Goal: Task Accomplishment & Management: Manage account settings

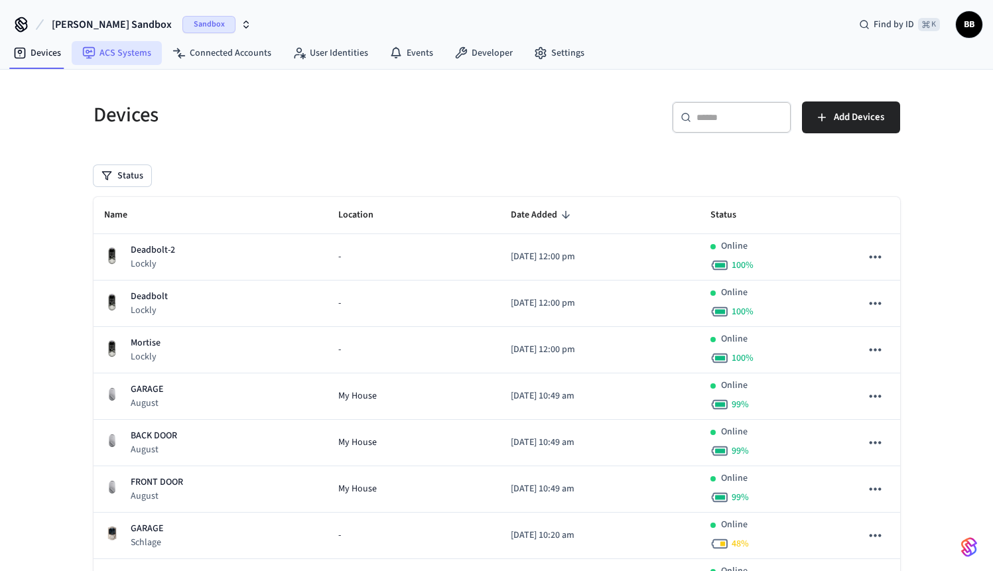
click at [94, 49] on icon at bounding box center [89, 53] width 12 height 12
click at [50, 70] on div "Devices ​ ​ Add Devices Status Name Location Date Added Status Deadbolt-2 Lockl…" at bounding box center [496, 402] width 993 height 665
click at [48, 56] on link "Devices" at bounding box center [37, 53] width 69 height 24
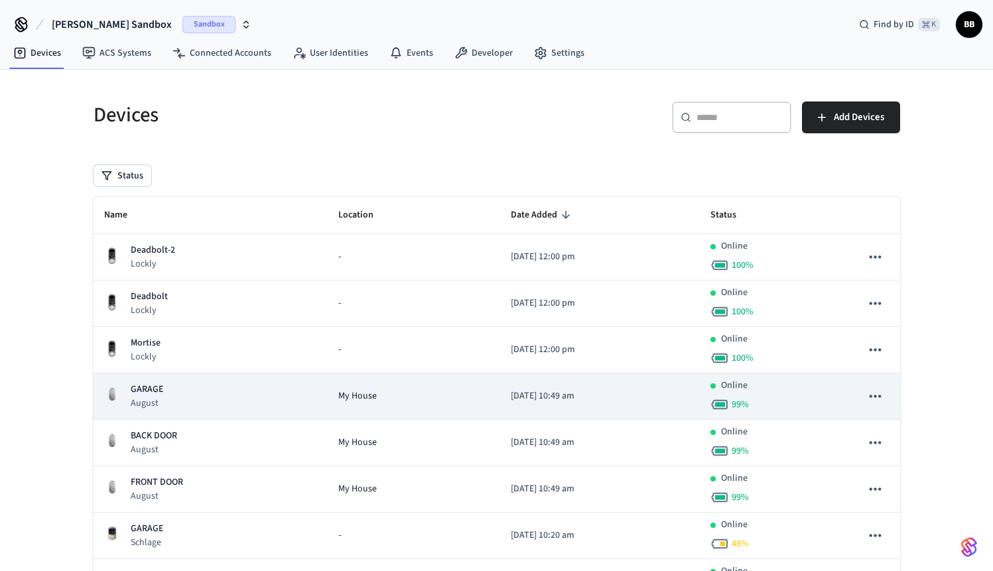
scroll to position [164, 0]
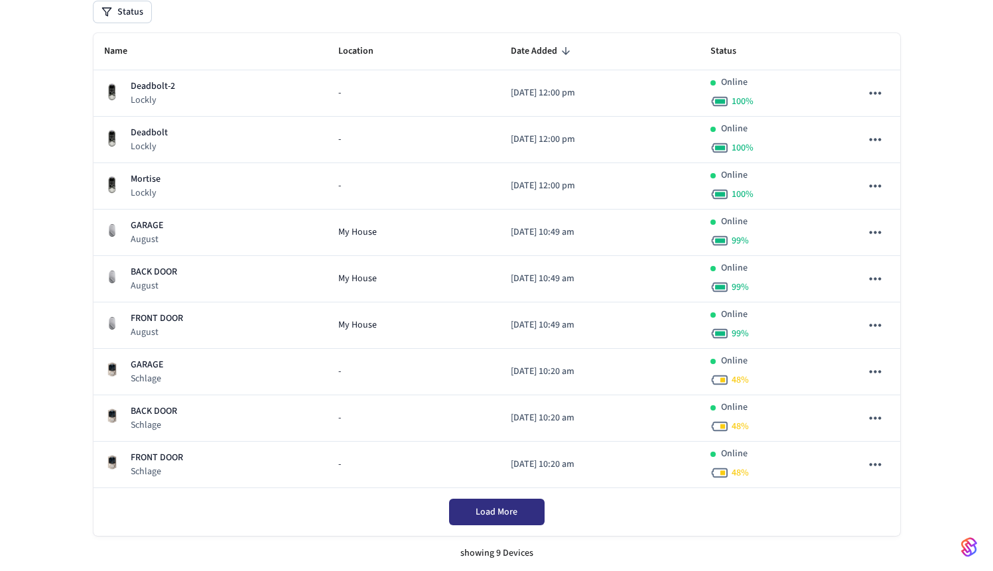
click at [509, 514] on span "Load More" at bounding box center [496, 511] width 42 height 13
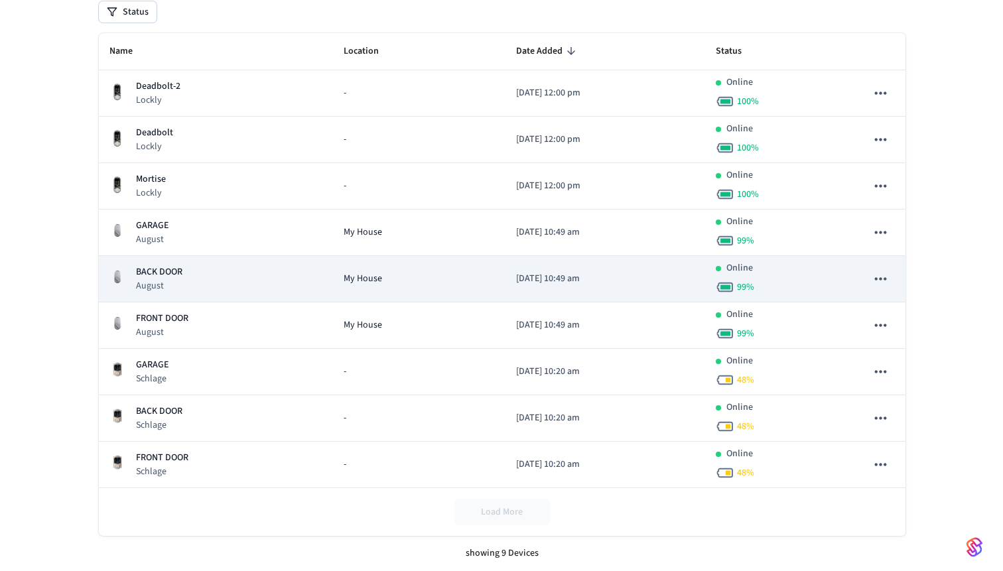
scroll to position [0, 0]
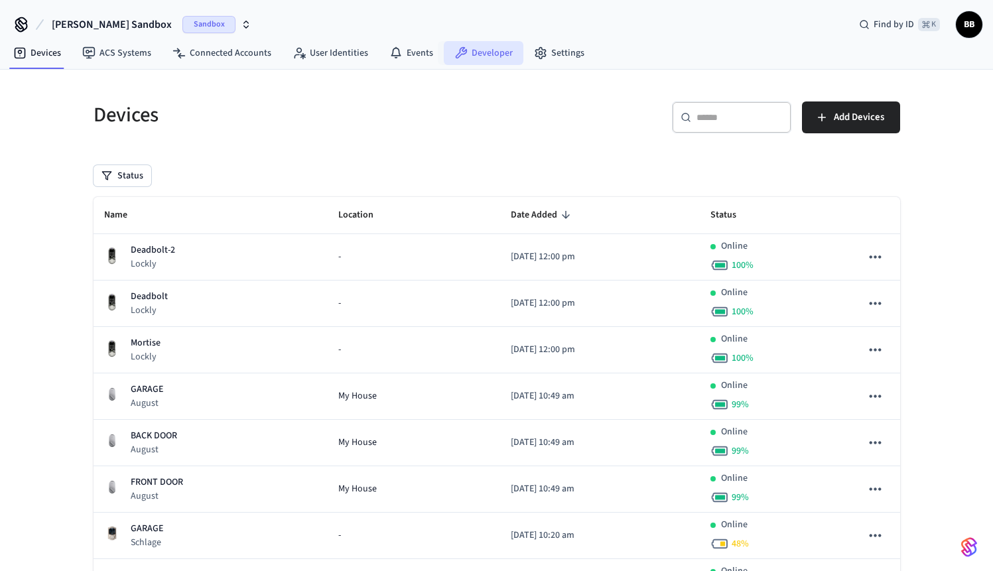
click at [479, 44] on link "Developer" at bounding box center [484, 53] width 80 height 24
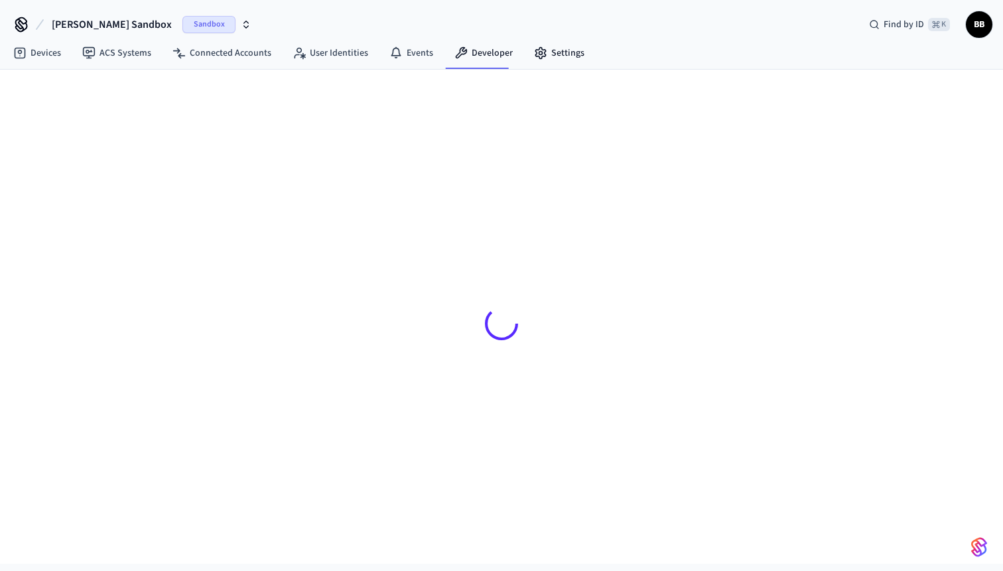
click at [524, 49] on link "Settings" at bounding box center [559, 53] width 72 height 24
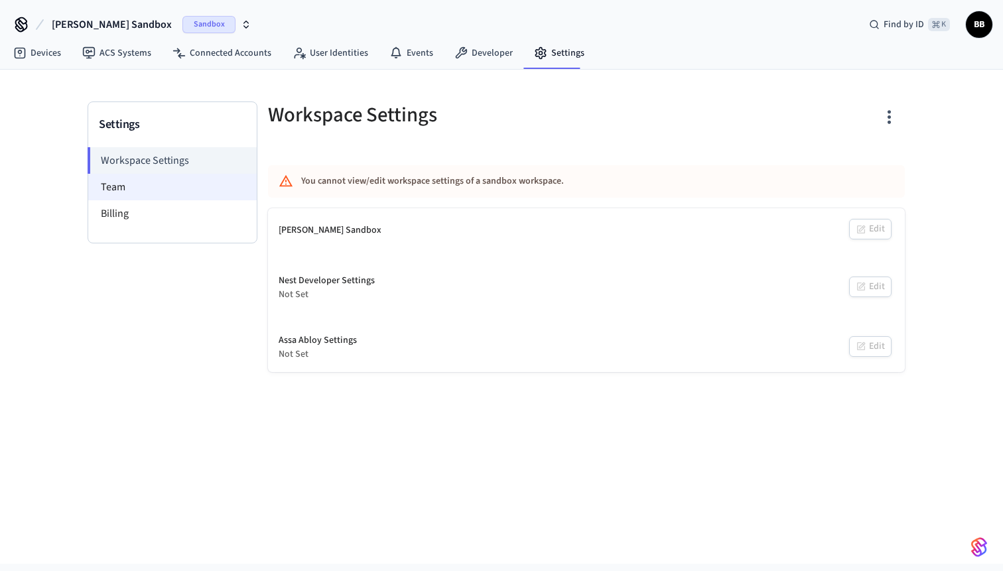
click at [114, 199] on li "Team" at bounding box center [172, 187] width 168 height 27
click at [133, 186] on li "Team" at bounding box center [172, 187] width 168 height 27
click at [143, 222] on li "Billing" at bounding box center [172, 213] width 168 height 27
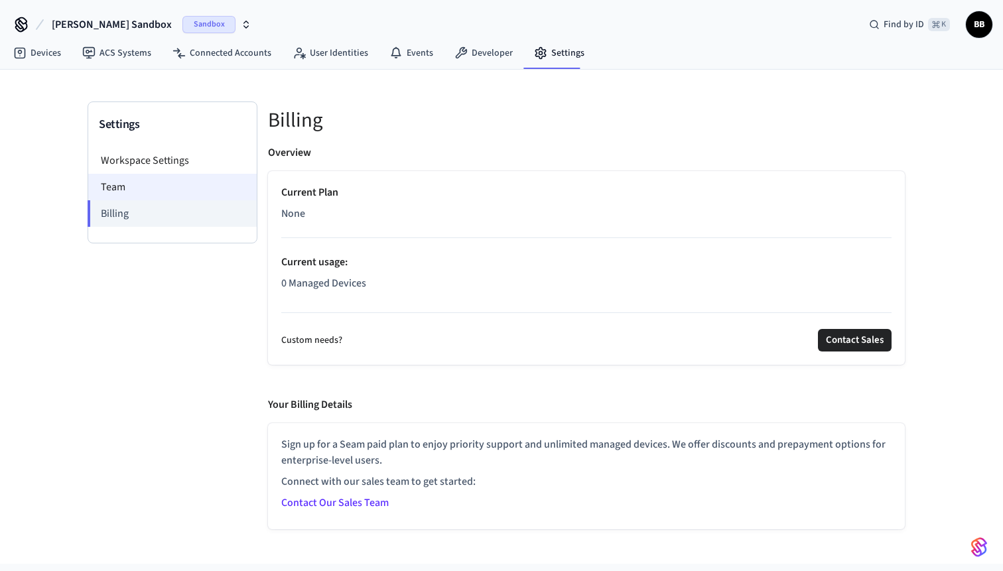
click at [171, 174] on li "Team" at bounding box center [172, 187] width 168 height 27
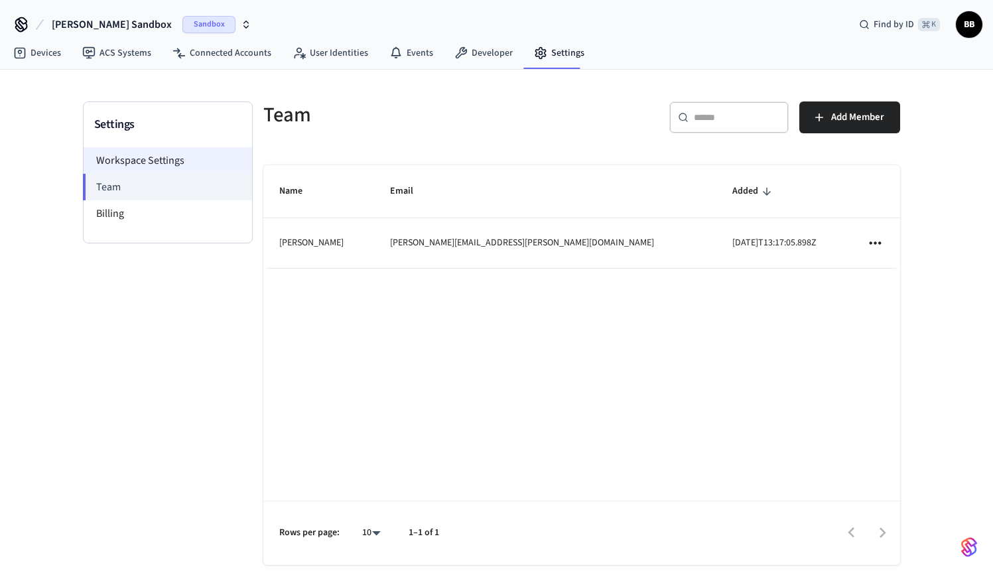
click at [181, 162] on li "Workspace Settings" at bounding box center [168, 160] width 168 height 27
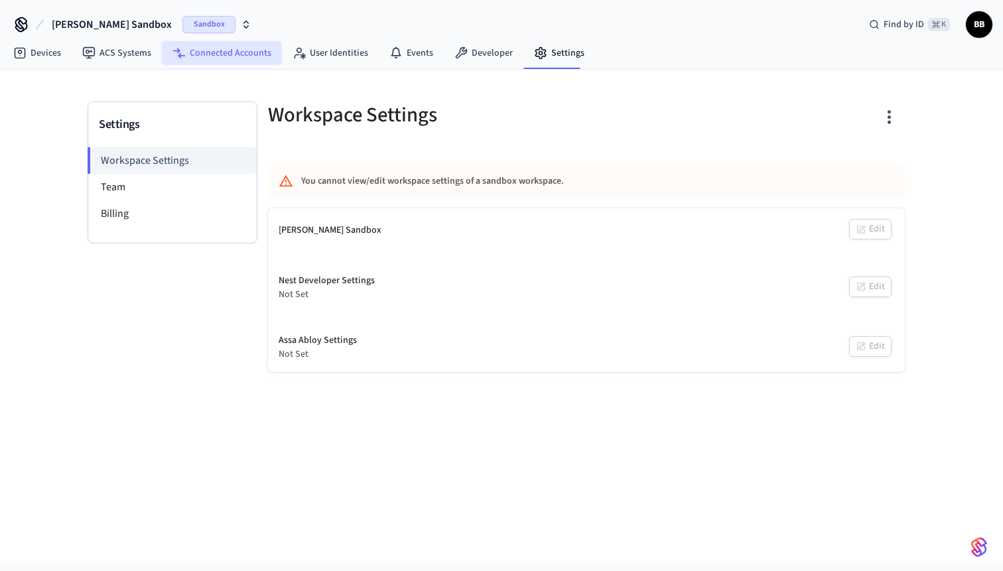
click at [227, 54] on link "Connected Accounts" at bounding box center [222, 53] width 120 height 24
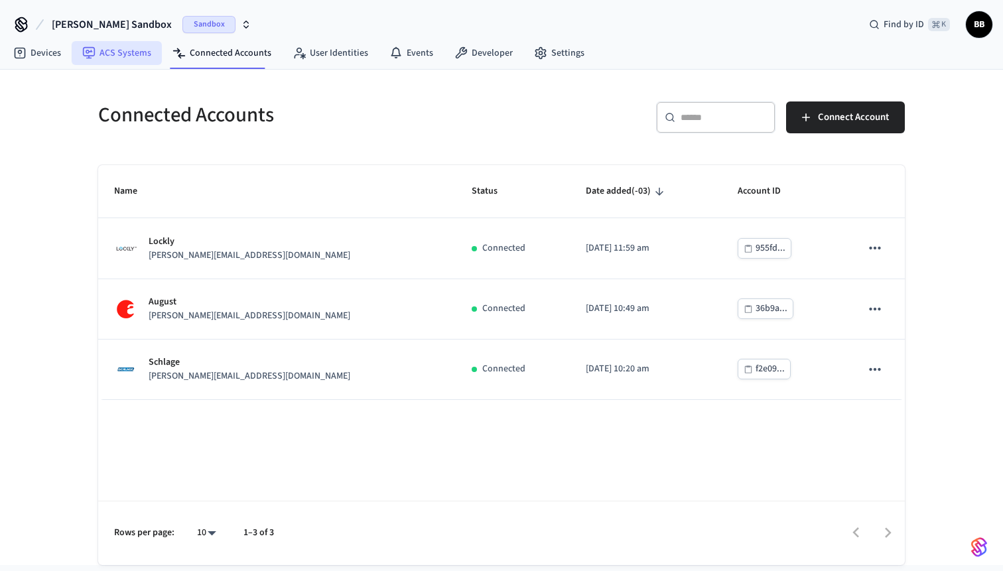
click at [131, 49] on link "ACS Systems" at bounding box center [117, 53] width 90 height 24
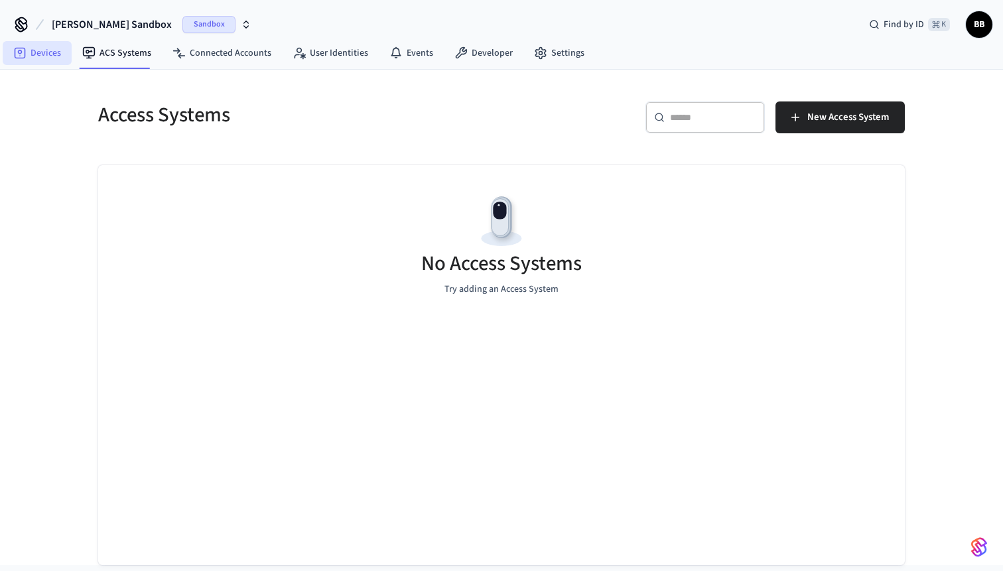
click at [15, 57] on icon at bounding box center [20, 53] width 11 height 11
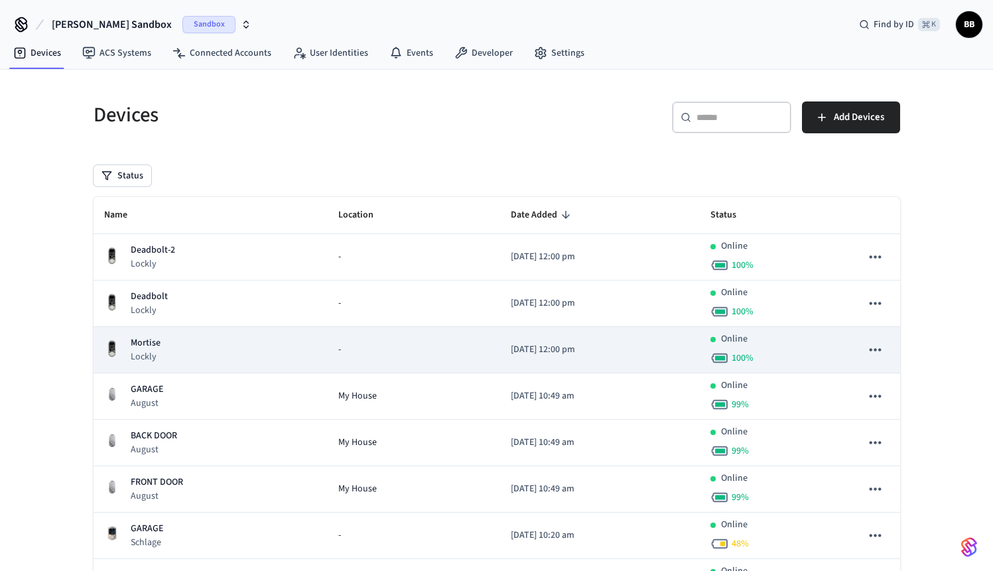
click at [440, 330] on td "-" at bounding box center [414, 350] width 172 height 46
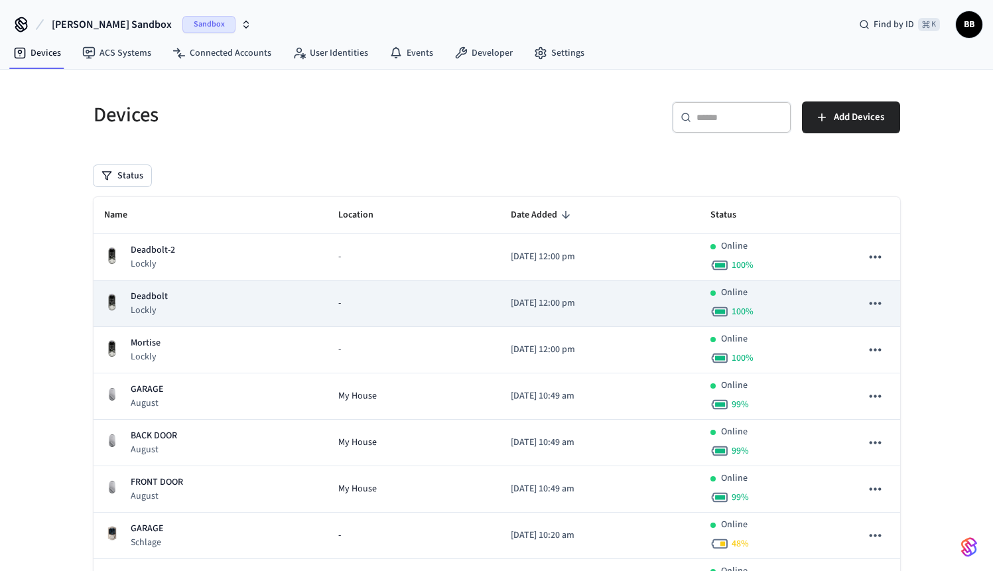
click at [570, 299] on p "[DATE] 12:00 pm" at bounding box center [600, 303] width 179 height 14
click at [558, 299] on p "[DATE] 12:00 pm" at bounding box center [600, 303] width 179 height 14
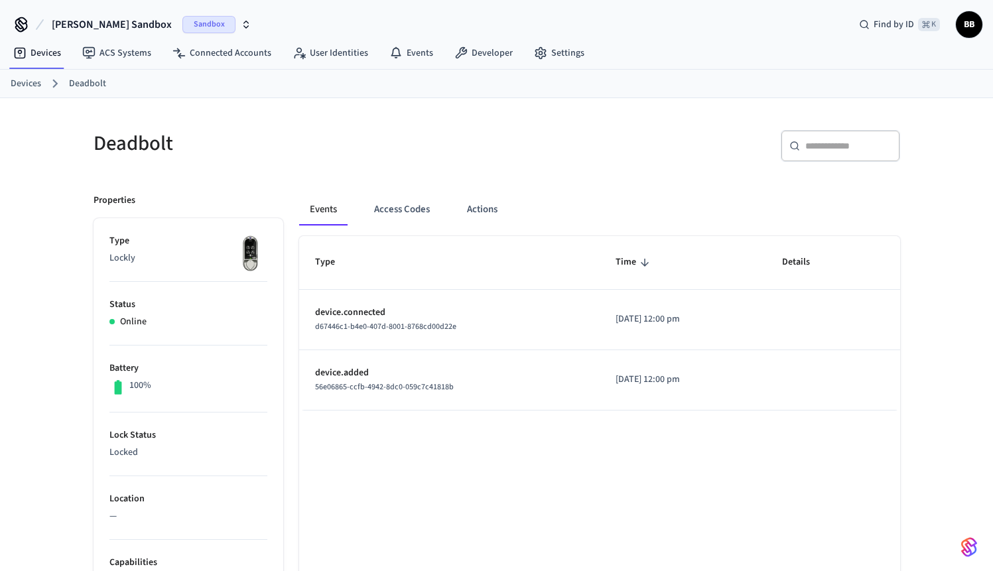
click at [86, 28] on span "[PERSON_NAME] Sandbox" at bounding box center [112, 25] width 120 height 16
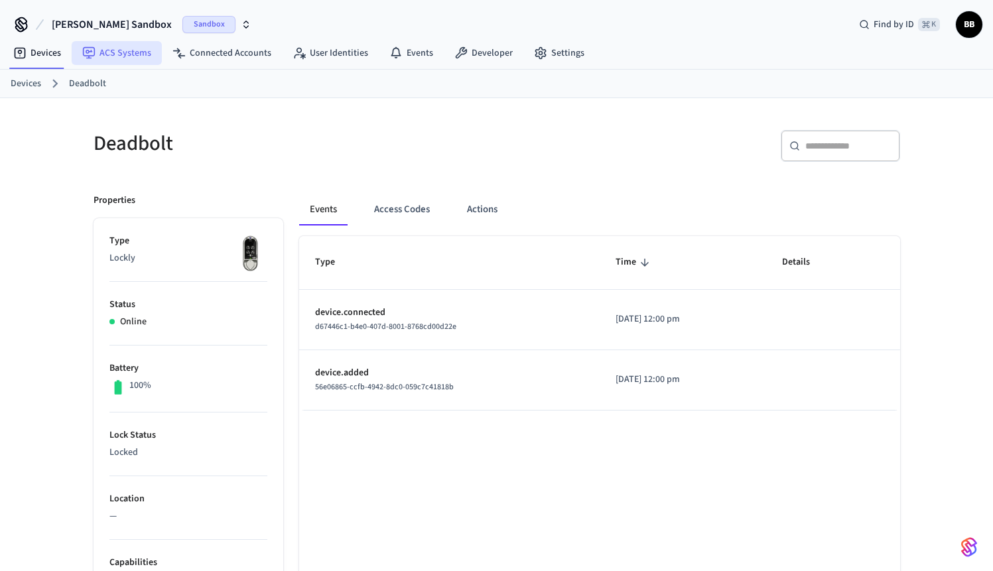
click at [125, 51] on link "ACS Systems" at bounding box center [117, 53] width 90 height 24
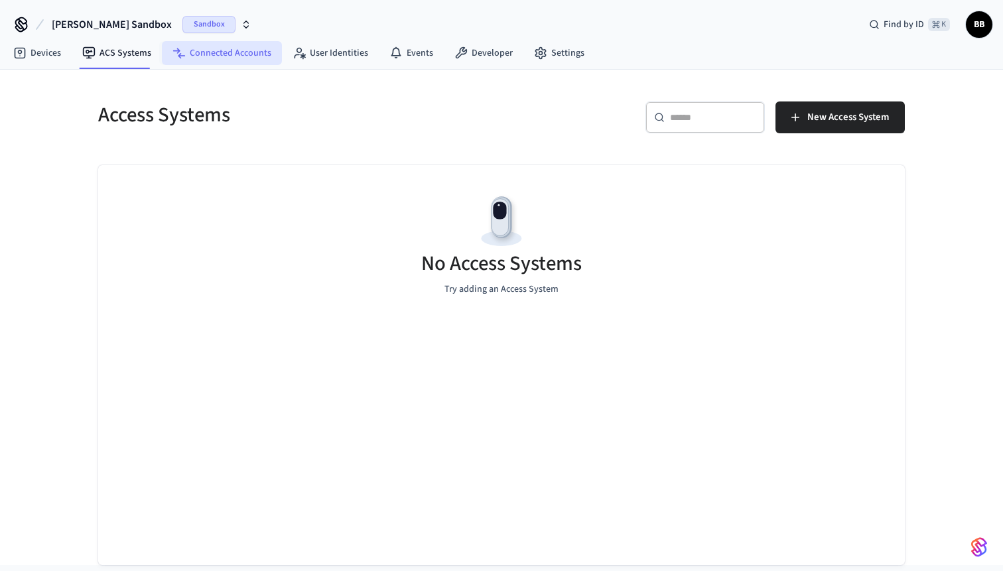
click at [166, 54] on link "Connected Accounts" at bounding box center [222, 53] width 120 height 24
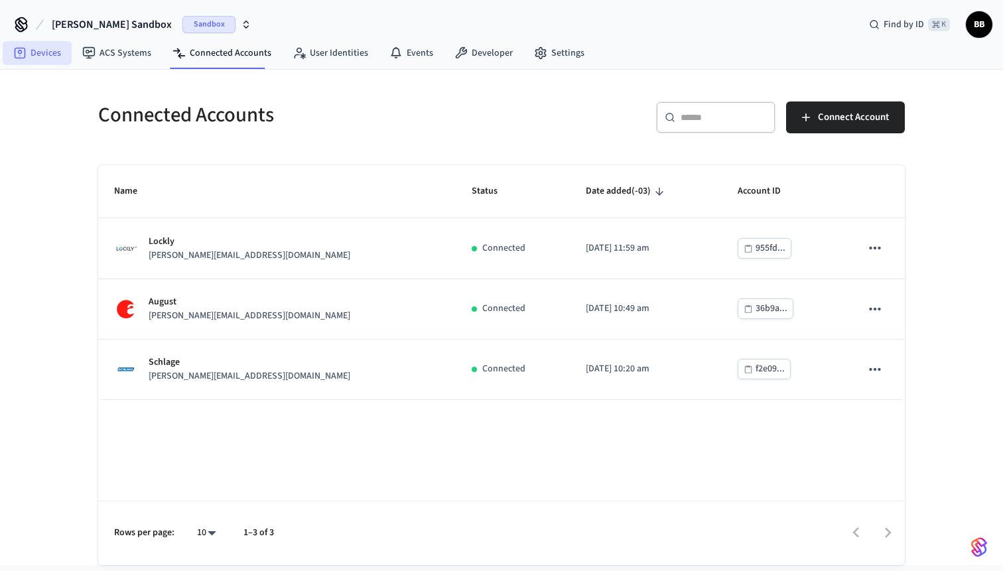
click at [40, 42] on link "Devices" at bounding box center [37, 53] width 69 height 24
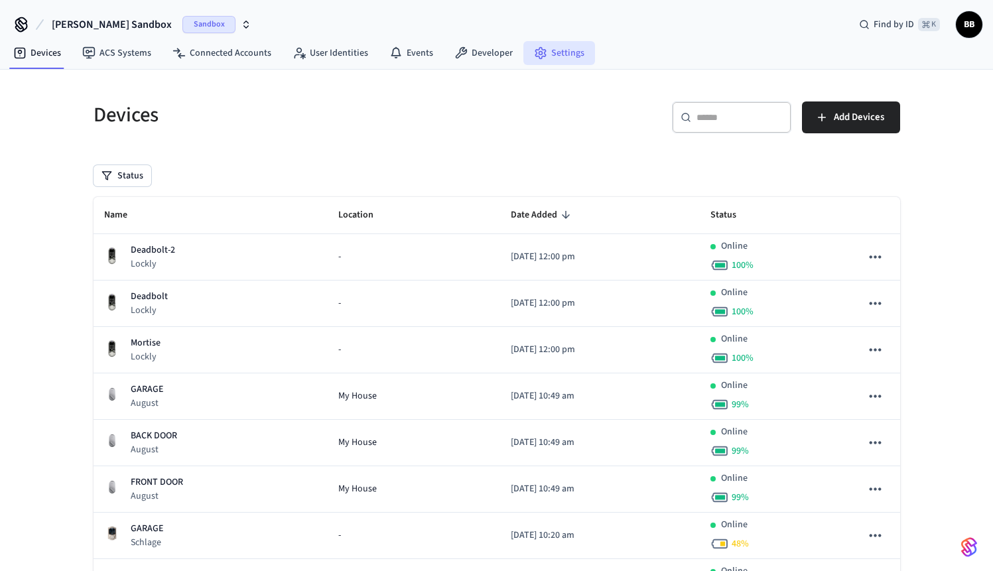
click at [556, 63] on link "Settings" at bounding box center [559, 53] width 72 height 24
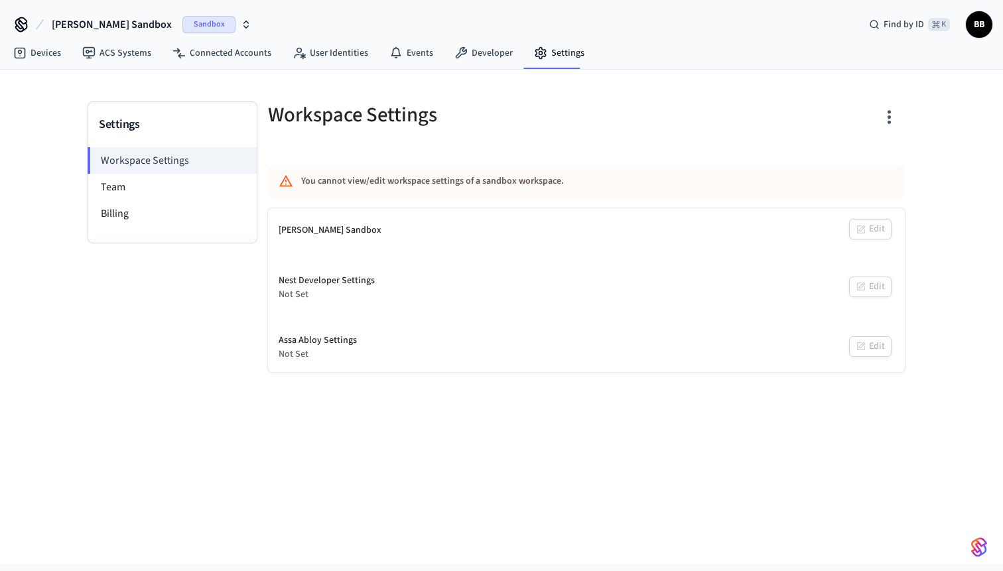
click at [876, 229] on div "[PERSON_NAME] Sandbox Edit" at bounding box center [586, 230] width 637 height 44
click at [857, 273] on div "Nest Developer Settings Not Set Edit" at bounding box center [586, 287] width 637 height 49
click at [861, 285] on div "Nest Developer Settings Not Set Edit" at bounding box center [586, 287] width 637 height 49
click at [190, 181] on li "Team" at bounding box center [172, 187] width 168 height 27
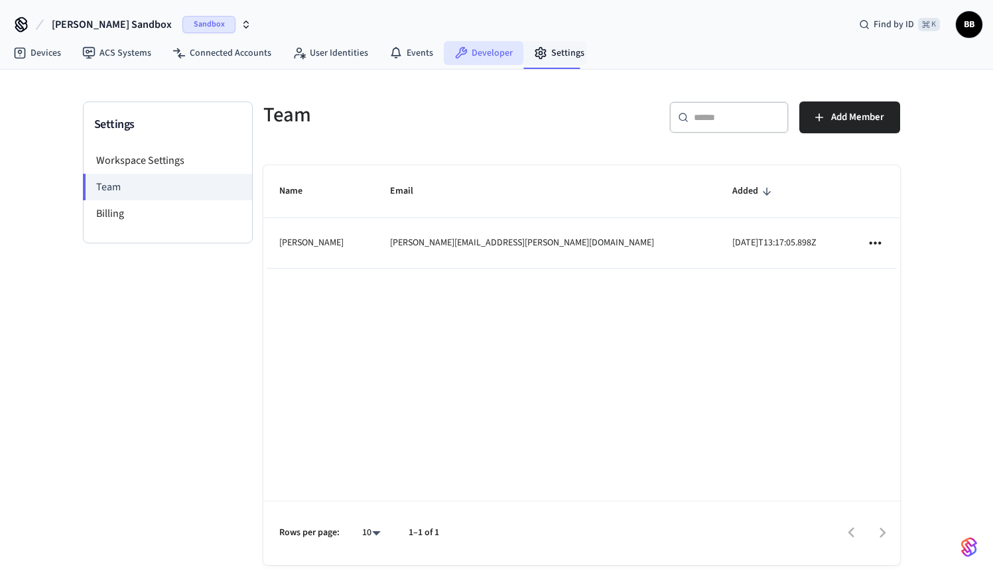
click at [504, 54] on link "Developer" at bounding box center [484, 53] width 80 height 24
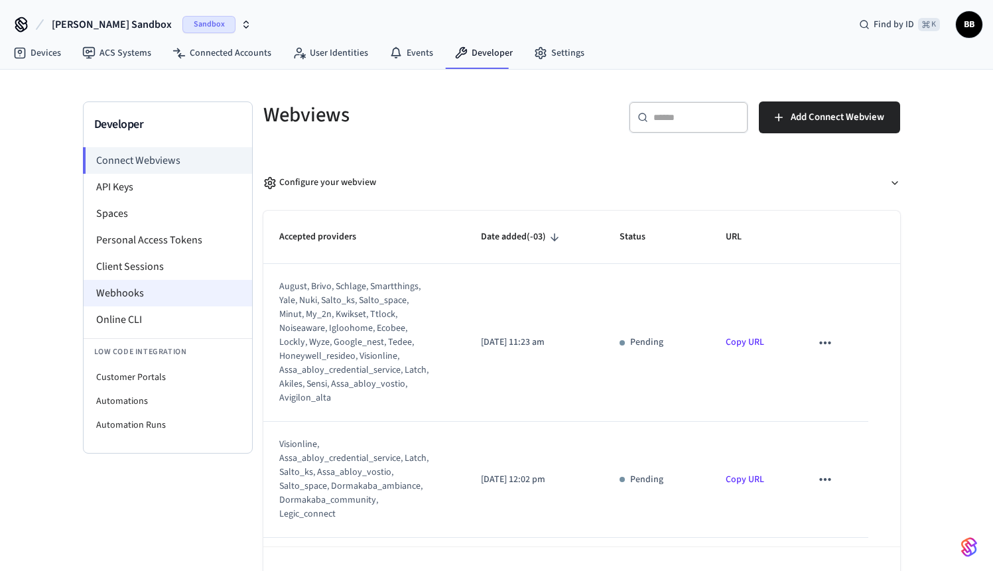
click at [123, 302] on li "Webhooks" at bounding box center [168, 293] width 168 height 27
click at [180, 296] on li "Webhooks" at bounding box center [168, 293] width 168 height 27
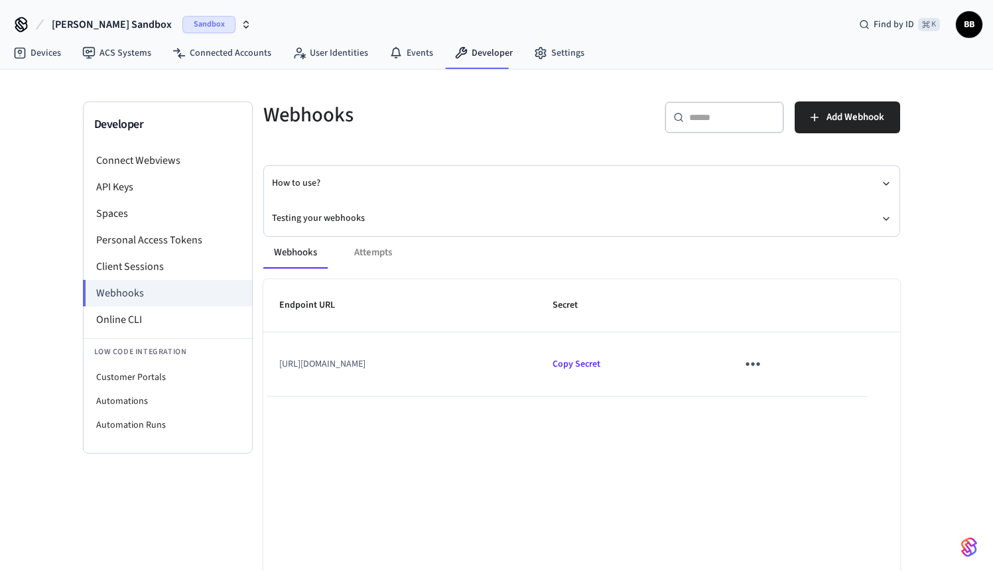
click at [346, 247] on div "Webhooks Attempts" at bounding box center [581, 253] width 637 height 32
click at [365, 251] on div "Webhooks Attempts" at bounding box center [581, 253] width 637 height 32
click at [355, 258] on div "Webhooks Attempts" at bounding box center [581, 253] width 637 height 32
click at [366, 249] on div "Webhooks Attempts" at bounding box center [581, 253] width 637 height 32
click at [312, 258] on button "Webhooks" at bounding box center [295, 253] width 64 height 32
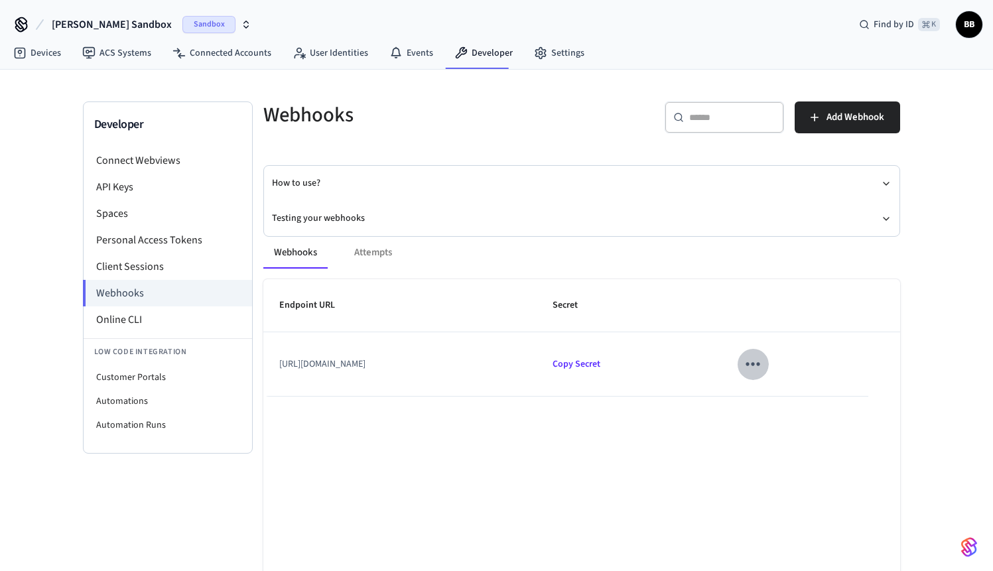
click at [763, 371] on icon "sticky table" at bounding box center [752, 363] width 21 height 21
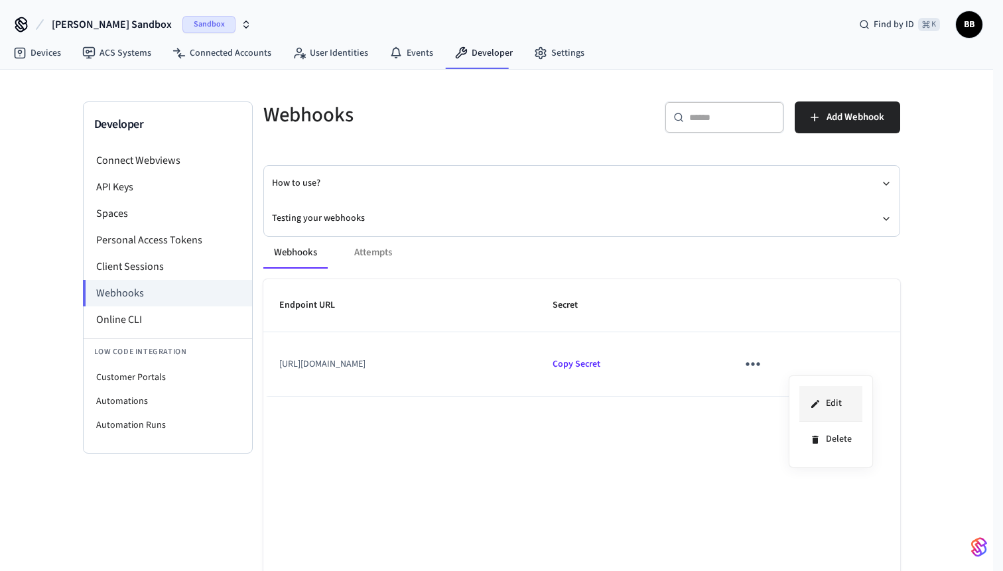
click at [810, 404] on icon at bounding box center [815, 404] width 11 height 11
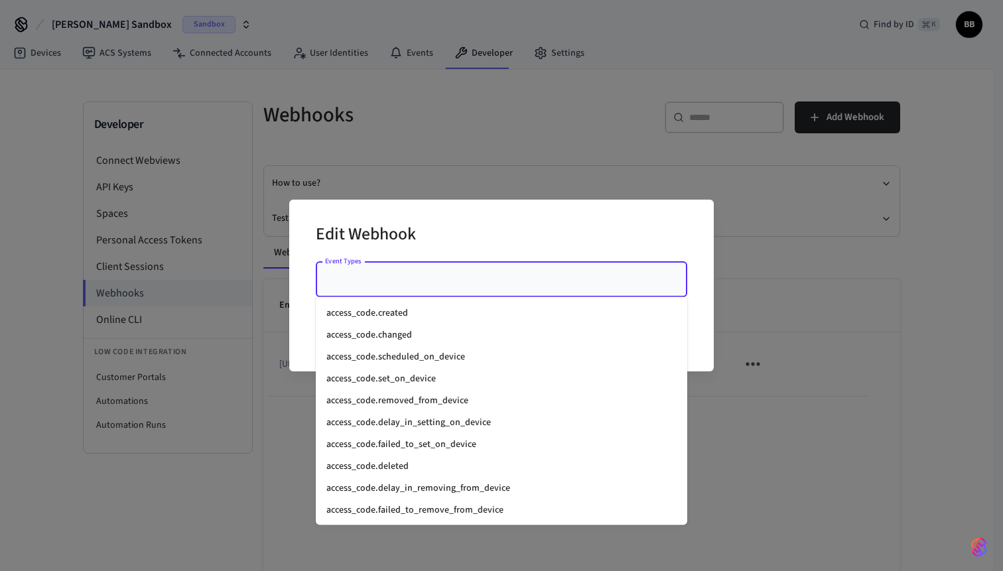
click at [359, 290] on input "Event Types" at bounding box center [491, 279] width 339 height 23
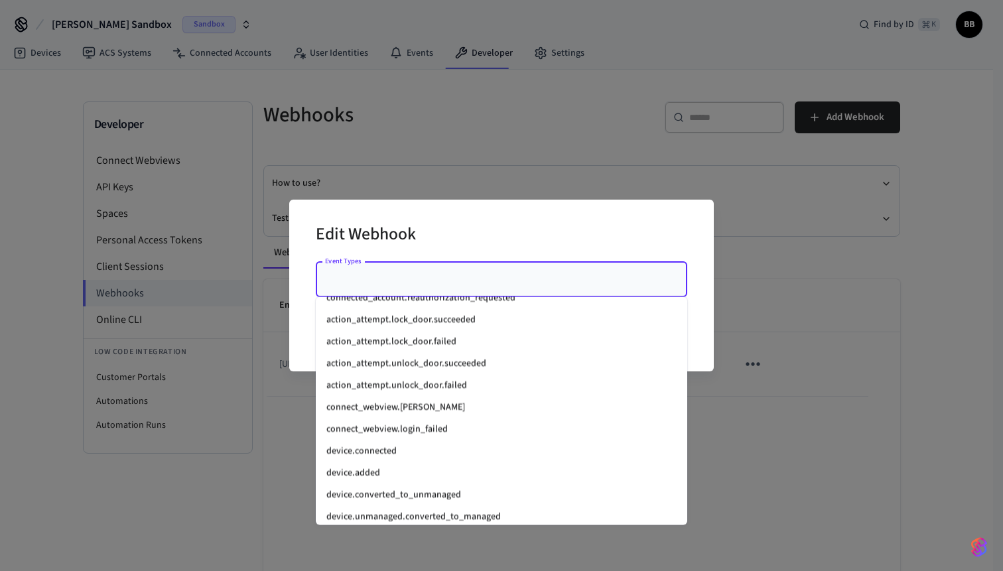
scroll to position [1195, 0]
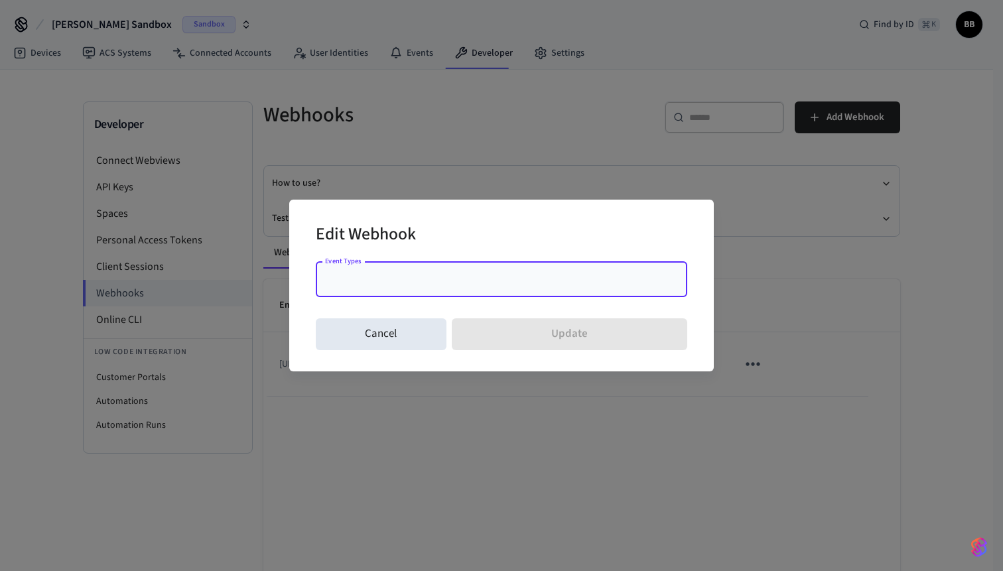
click at [629, 273] on input "Event Types" at bounding box center [491, 279] width 339 height 23
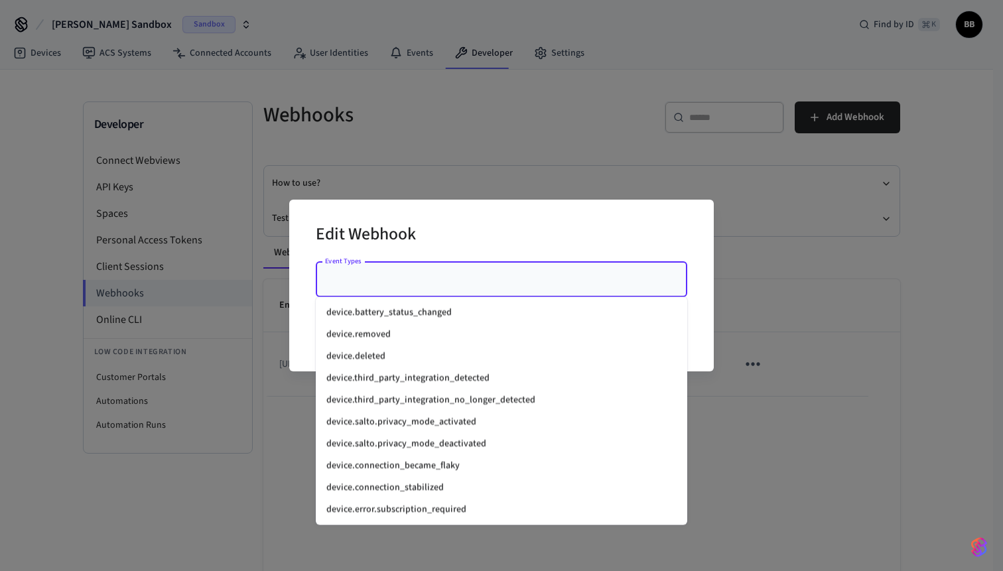
scroll to position [1461, 0]
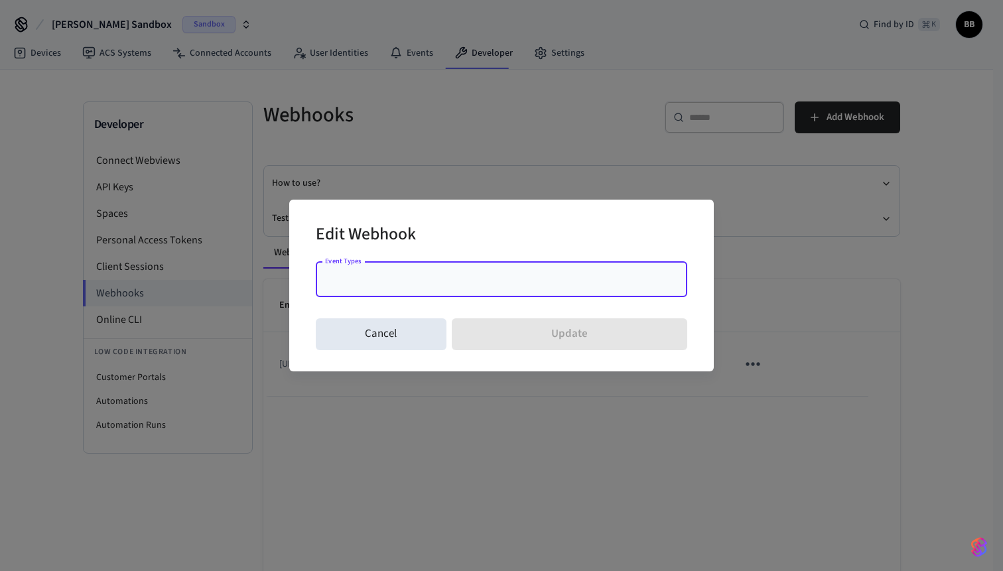
click at [550, 283] on input "Event Types" at bounding box center [491, 279] width 339 height 23
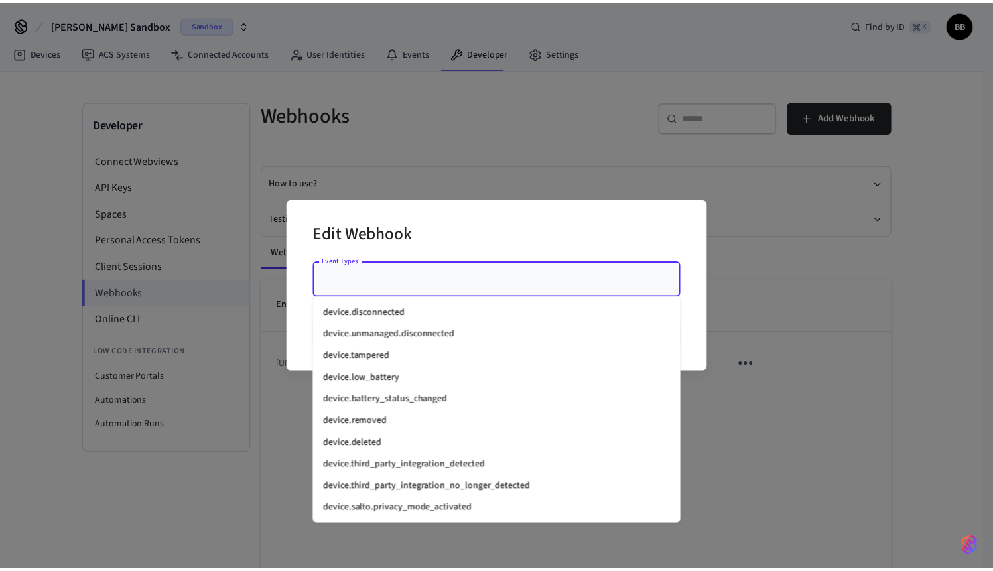
scroll to position [1510, 0]
